Goal: Task Accomplishment & Management: Manage account settings

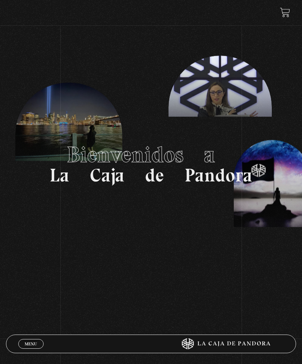
click at [43, 345] on link "Menu Cerrar" at bounding box center [30, 344] width 25 height 10
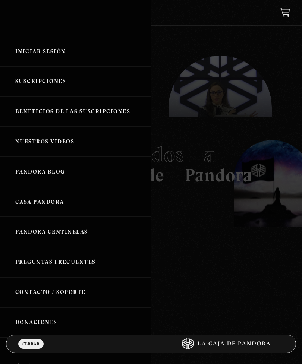
click at [65, 58] on link "Iniciar Sesión" at bounding box center [75, 52] width 151 height 30
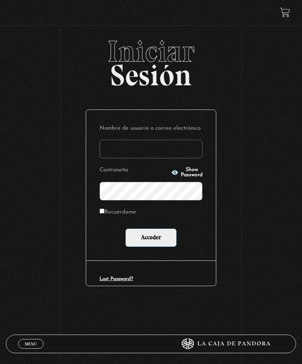
type input "baleskavb@yahoo.com"
click at [151, 239] on input "Acceder" at bounding box center [150, 237] width 51 height 19
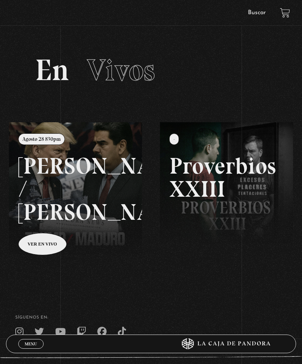
click at [42, 244] on link at bounding box center [160, 304] width 302 height 364
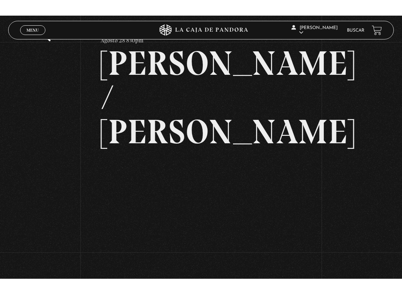
scroll to position [7, 0]
